Goal: Task Accomplishment & Management: Use online tool/utility

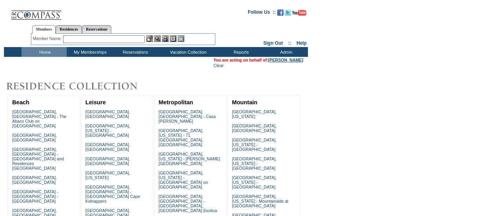
click at [294, 58] on link "[PERSON_NAME]" at bounding box center [285, 60] width 35 height 5
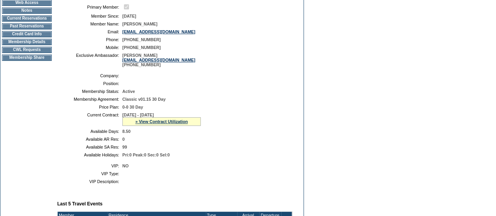
scroll to position [107, 0]
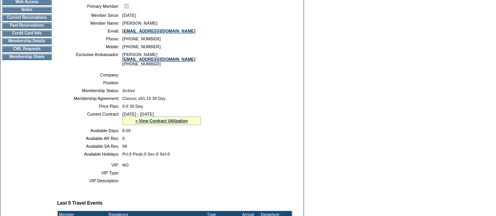
click at [42, 51] on td "CWL Requests" at bounding box center [27, 49] width 50 height 6
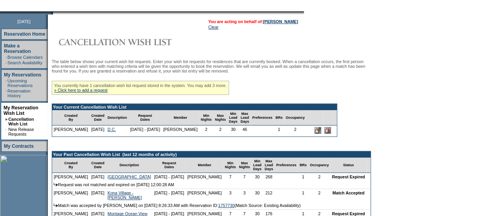
scroll to position [88, 0]
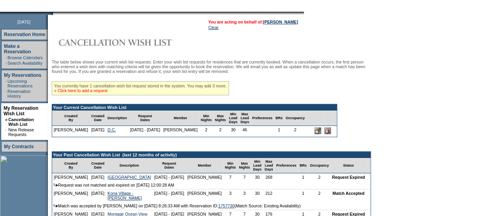
click at [94, 93] on link "» Click here to add a request" at bounding box center [80, 90] width 53 height 5
